Goal: Information Seeking & Learning: Learn about a topic

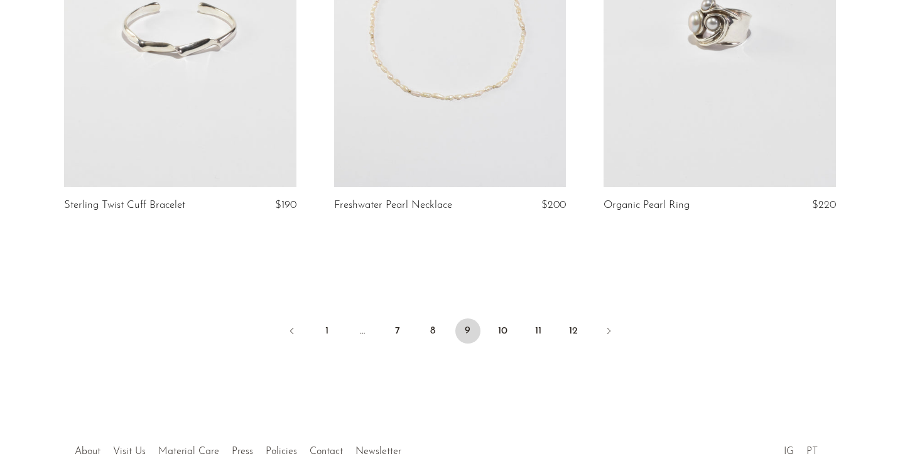
scroll to position [4467, 0]
click at [505, 330] on link "10" at bounding box center [503, 330] width 25 height 25
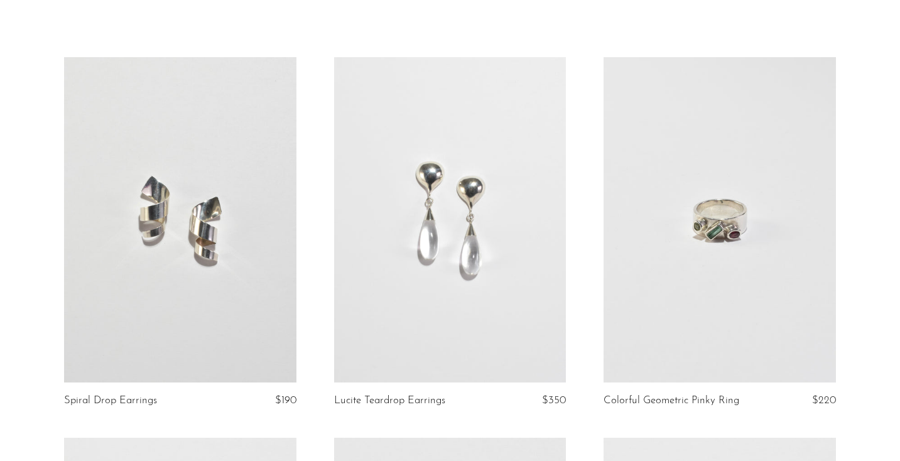
scroll to position [68, 0]
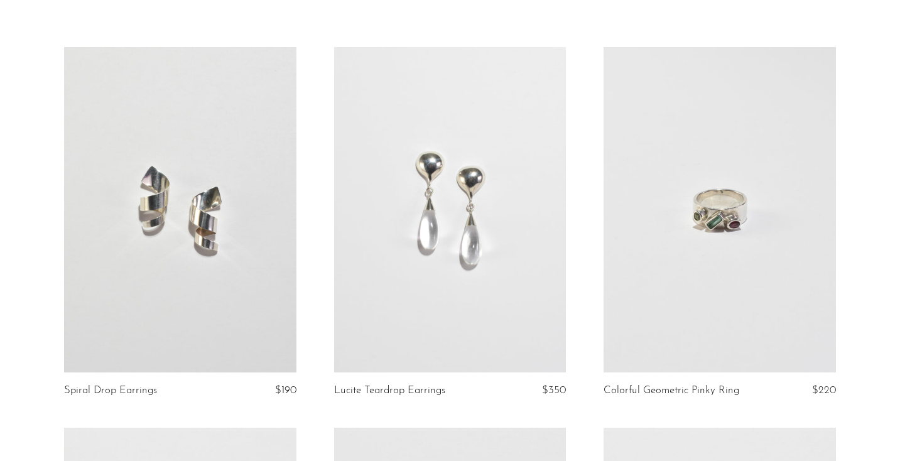
click at [674, 311] on link at bounding box center [720, 209] width 232 height 325
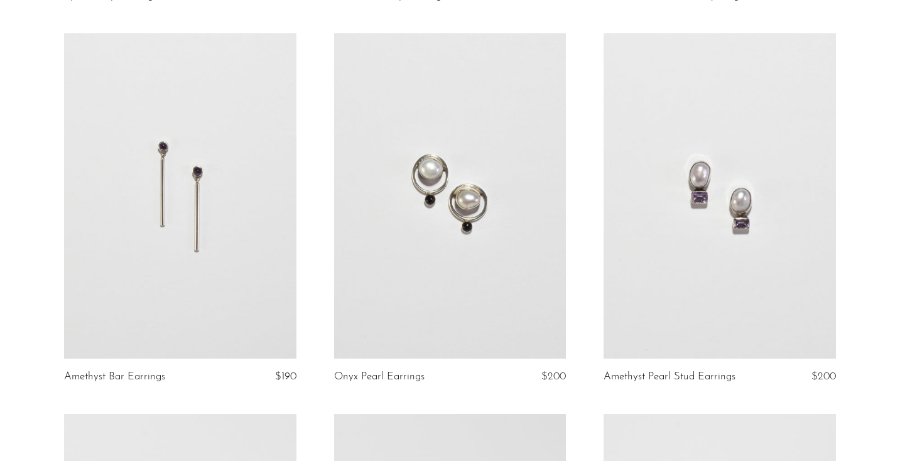
scroll to position [468, 0]
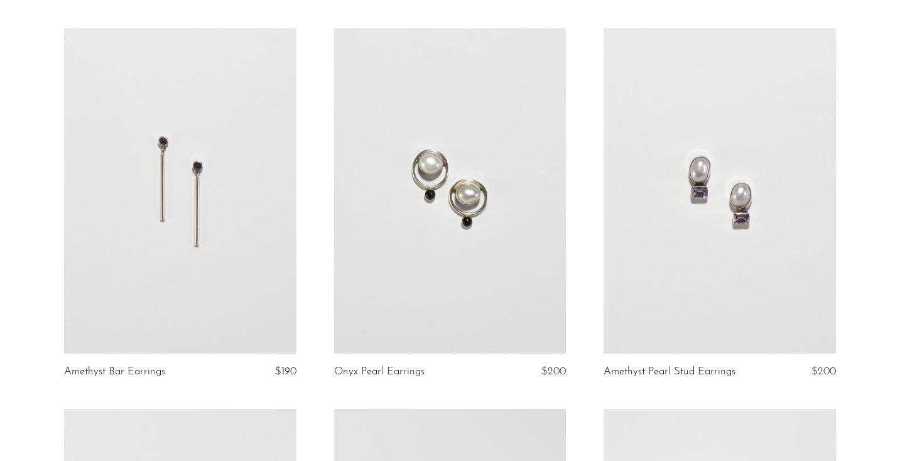
click at [105, 254] on link at bounding box center [180, 190] width 232 height 325
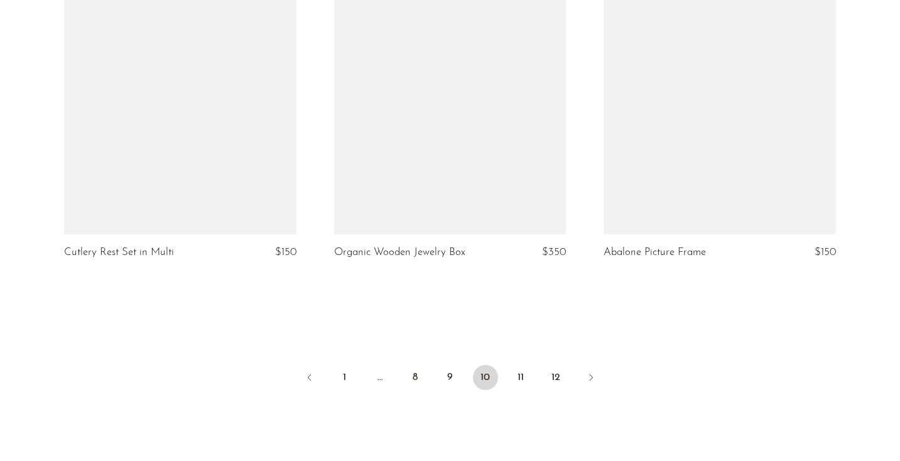
scroll to position [4541, 0]
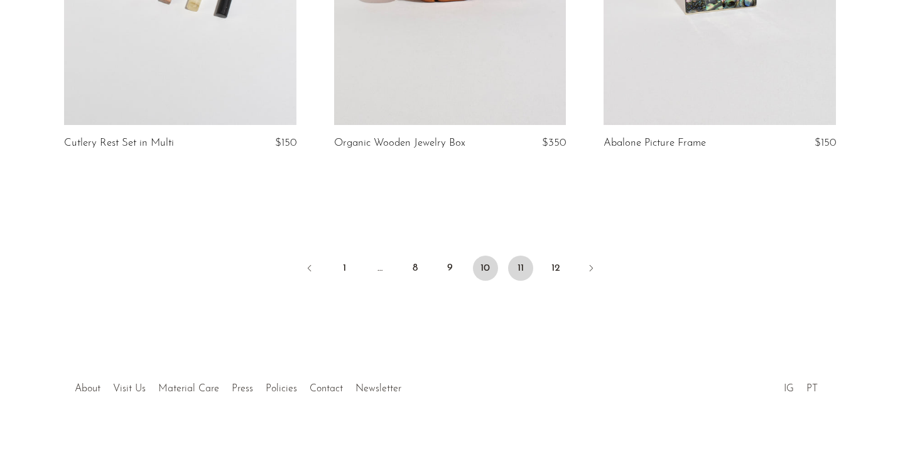
click at [527, 256] on link "11" at bounding box center [520, 268] width 25 height 25
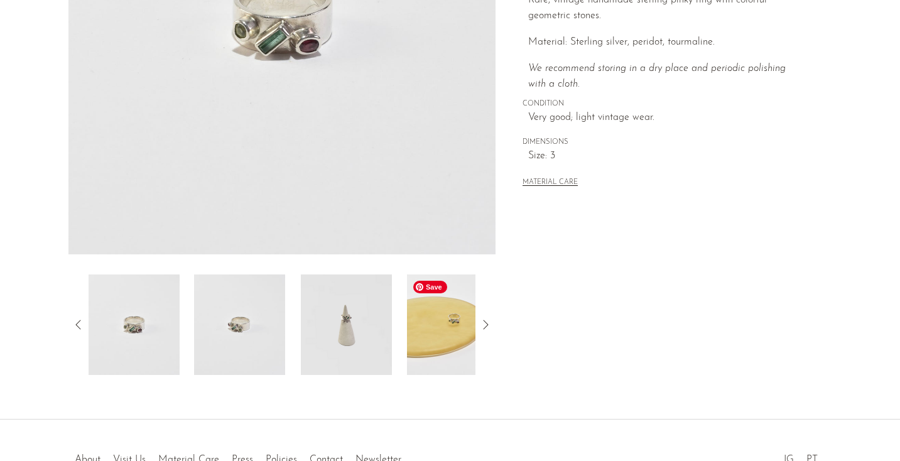
scroll to position [272, 0]
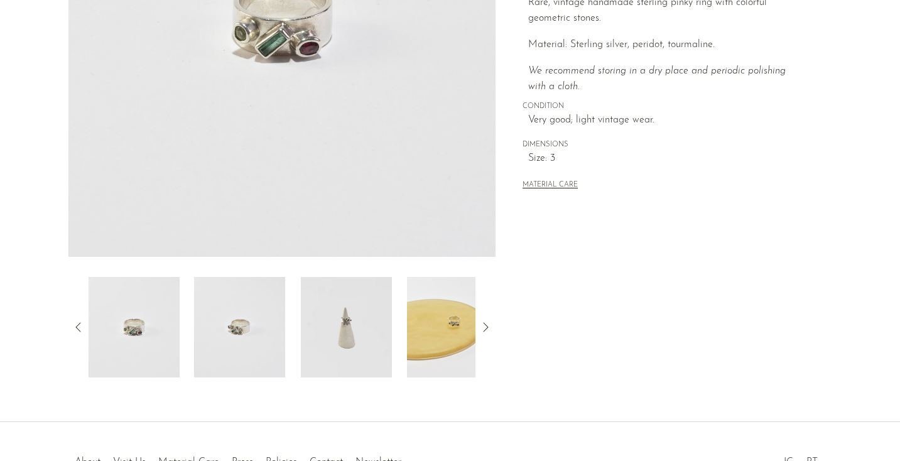
click at [476, 361] on div at bounding box center [282, 327] width 428 height 101
click at [447, 356] on img at bounding box center [452, 327] width 91 height 101
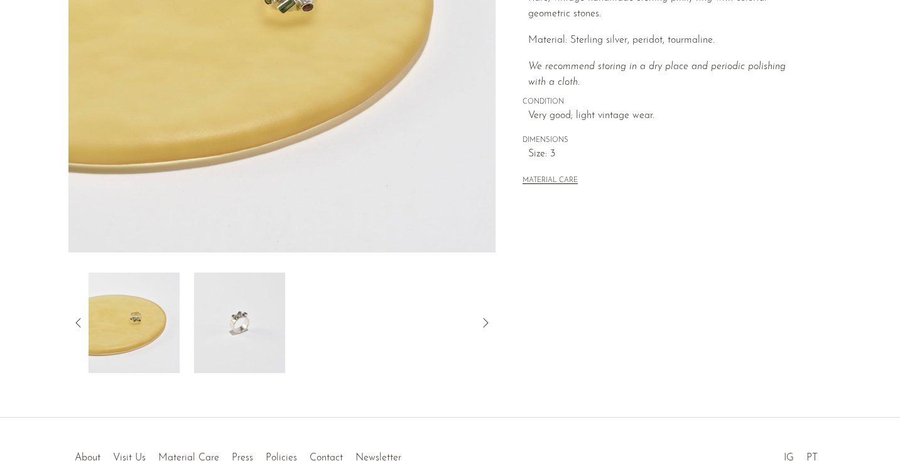
scroll to position [283, 0]
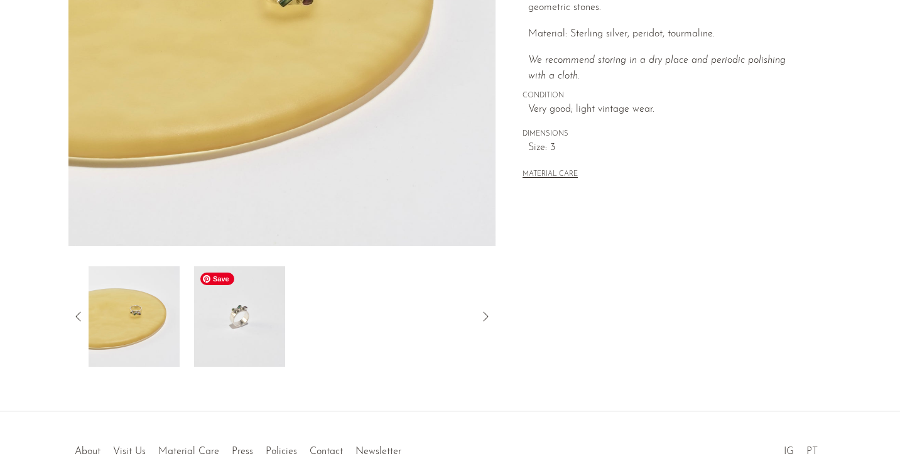
click at [258, 319] on img at bounding box center [239, 316] width 91 height 101
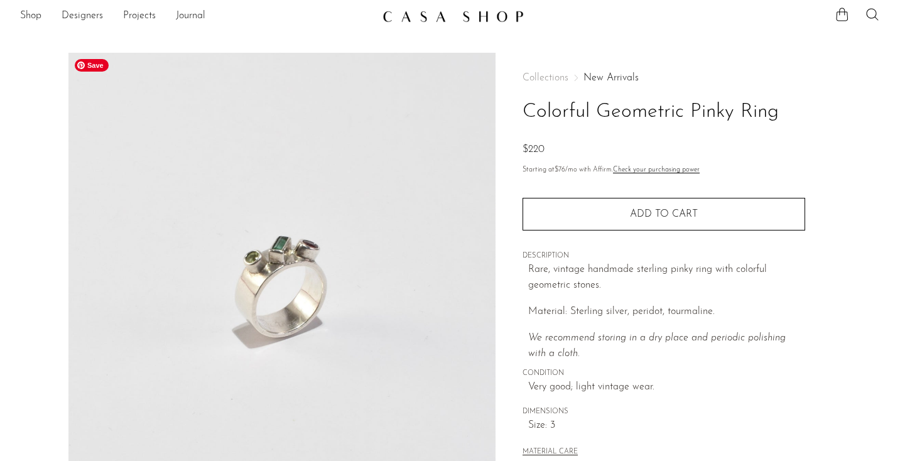
scroll to position [0, 0]
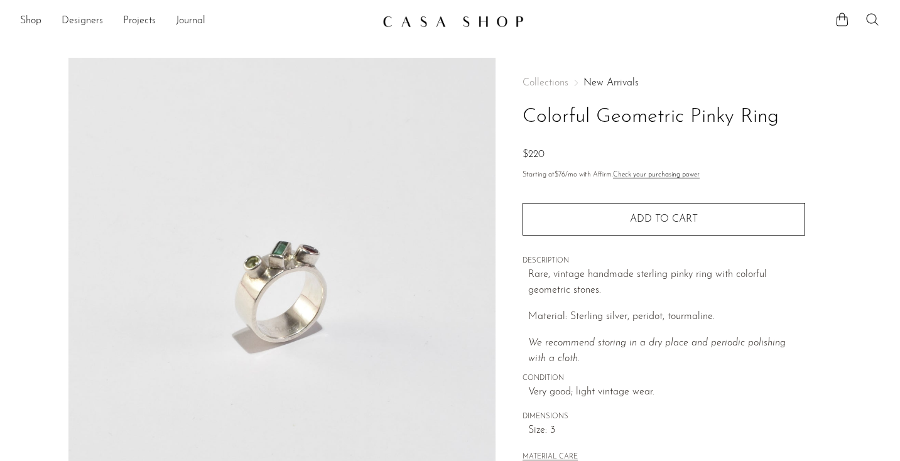
click at [655, 108] on h1 "Colorful Geometric Pinky Ring" at bounding box center [664, 117] width 283 height 32
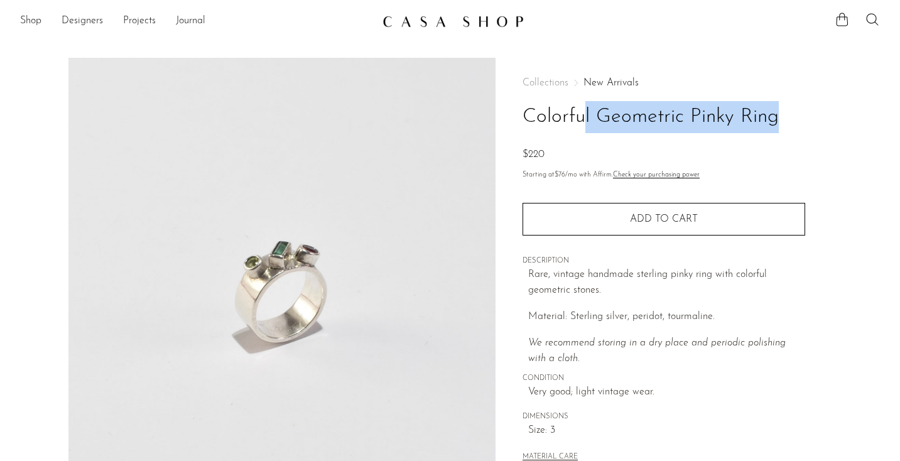
click at [655, 108] on h1 "Colorful Geometric Pinky Ring" at bounding box center [664, 117] width 283 height 32
copy div "Colorful Geometric Pinky Ring"
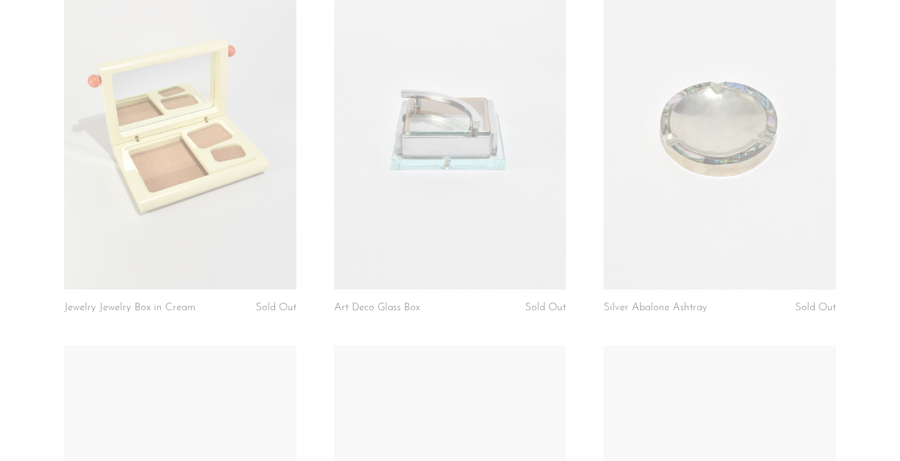
scroll to position [2868, 0]
